Goal: Transaction & Acquisition: Purchase product/service

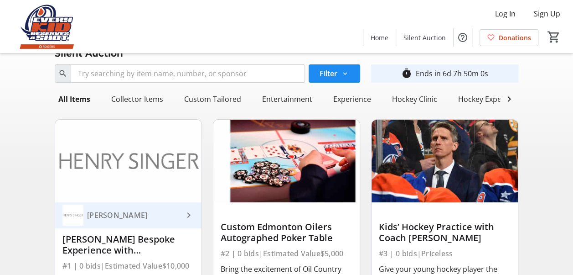
scroll to position [137, 0]
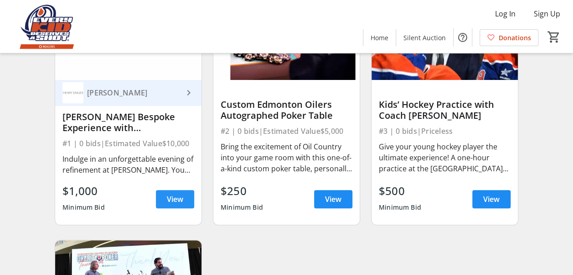
click at [175, 204] on span "View" at bounding box center [175, 198] width 16 height 11
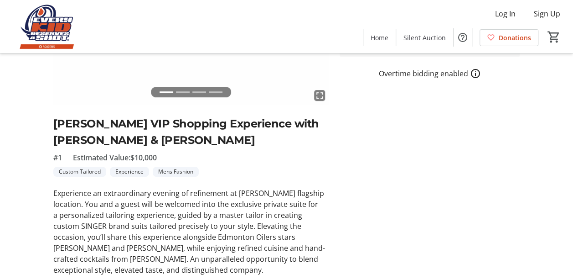
scroll to position [182, 0]
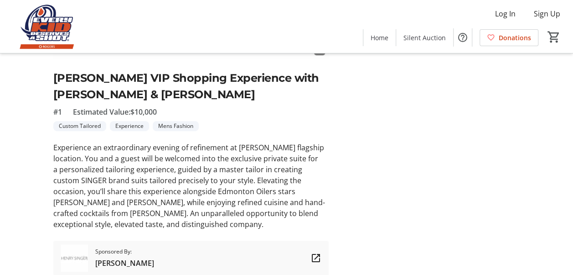
drag, startPoint x: 252, startPoint y: 95, endPoint x: 48, endPoint y: 79, distance: 204.0
click at [48, 79] on tr-auction-item-ui "fullscreen fullscreen fullscreen fullscreen Previous Next [PERSON_NAME] VIP Sho…" at bounding box center [191, 89] width 287 height 371
copy h2 "[PERSON_NAME] VIP Shopping Experience with [PERSON_NAME] & [PERSON_NAME]"
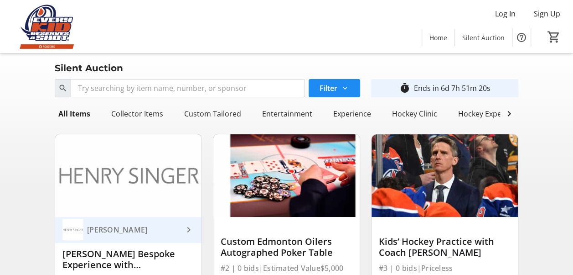
click at [60, 49] on img at bounding box center [45, 27] width 81 height 46
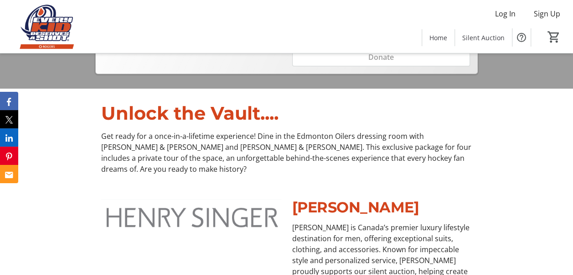
scroll to position [410, 0]
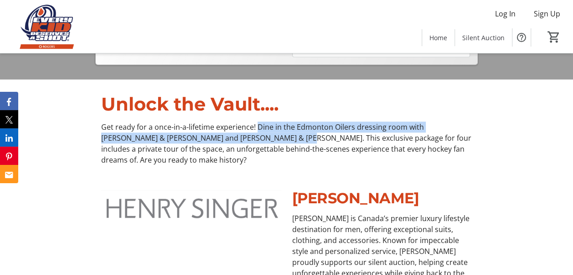
drag, startPoint x: 257, startPoint y: 114, endPoint x: 256, endPoint y: 124, distance: 9.6
click at [256, 124] on p "Get ready for a once-in-a-lifetime experience! Dine in the Edmonton Oilers dres…" at bounding box center [286, 143] width 371 height 44
copy p "Dine in the Edmonton Oilers dressing room with [PERSON_NAME] & [PERSON_NAME] an…"
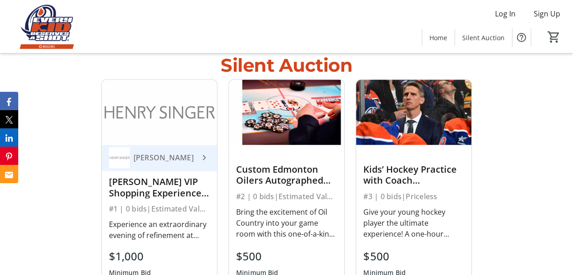
scroll to position [684, 0]
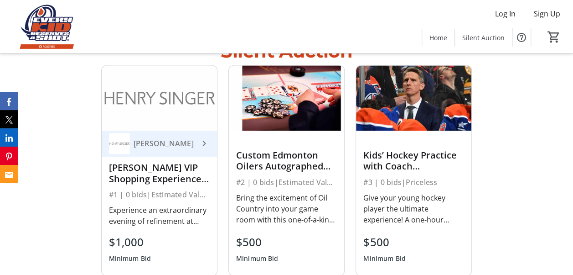
click at [268, 192] on div "Bring the excitement of Oil Country into your game room with this one-of-a-kind…" at bounding box center [286, 208] width 101 height 33
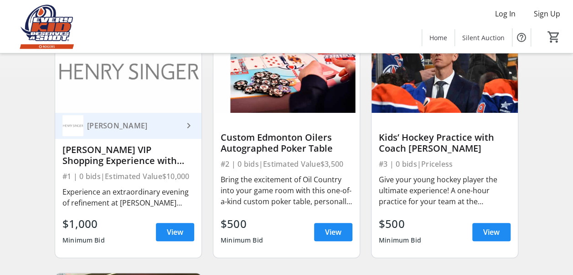
scroll to position [91, 0]
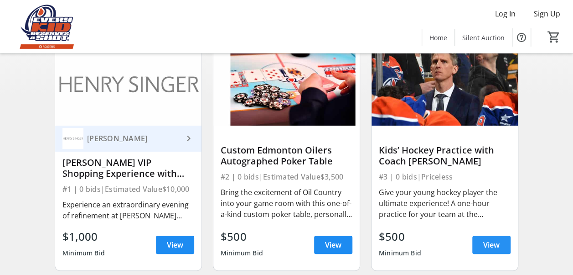
click at [482, 254] on span at bounding box center [491, 244] width 38 height 22
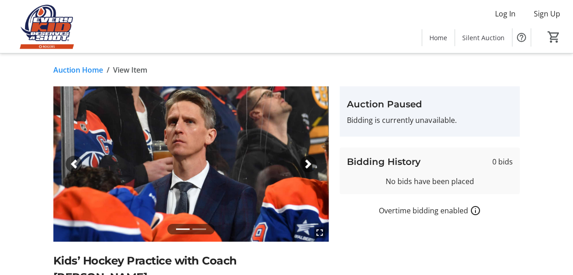
click at [314, 161] on div "Next" at bounding box center [308, 164] width 16 height 16
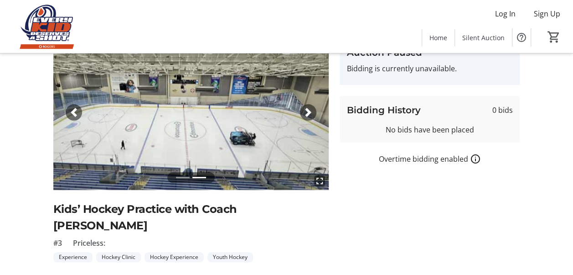
scroll to position [91, 0]
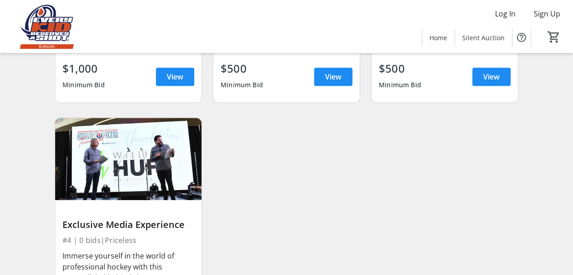
scroll to position [319, 0]
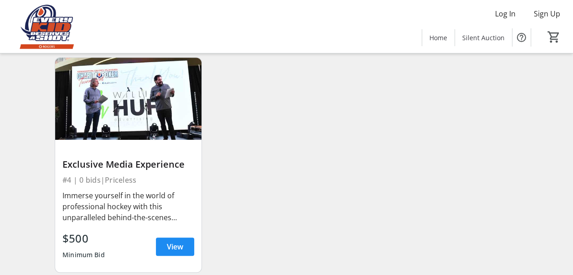
click at [122, 121] on img at bounding box center [128, 98] width 146 height 83
click at [174, 252] on span "View" at bounding box center [175, 246] width 16 height 11
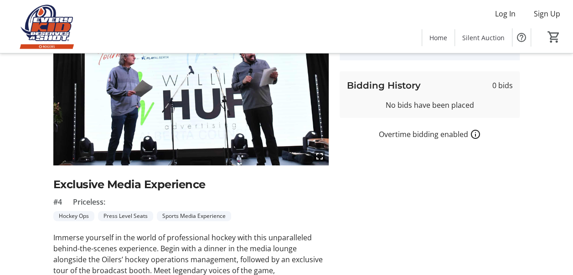
scroll to position [137, 0]
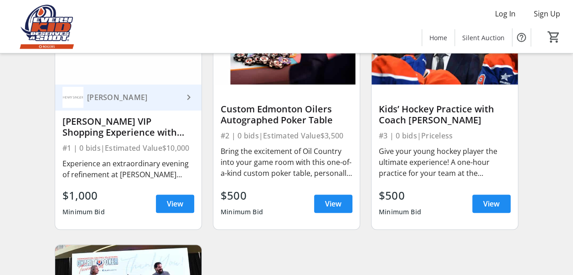
scroll to position [182, 0]
